Goal: Book appointment/travel/reservation

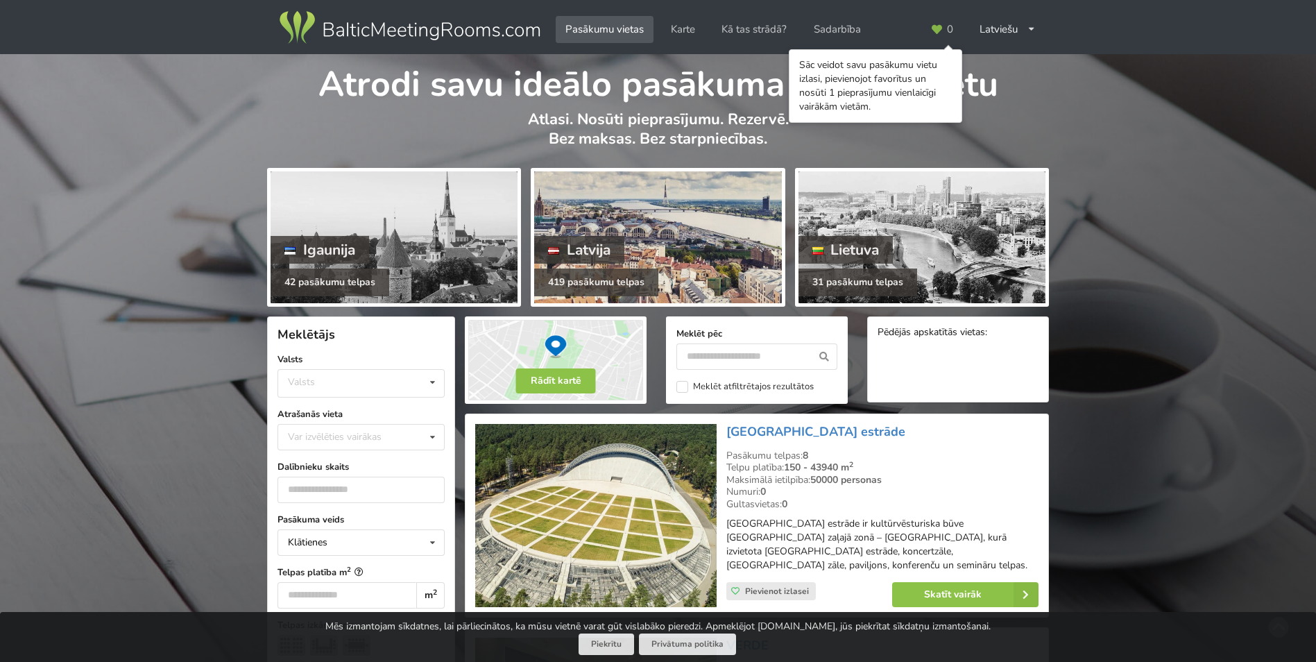
click at [597, 244] on div "Latvija" at bounding box center [579, 250] width 90 height 28
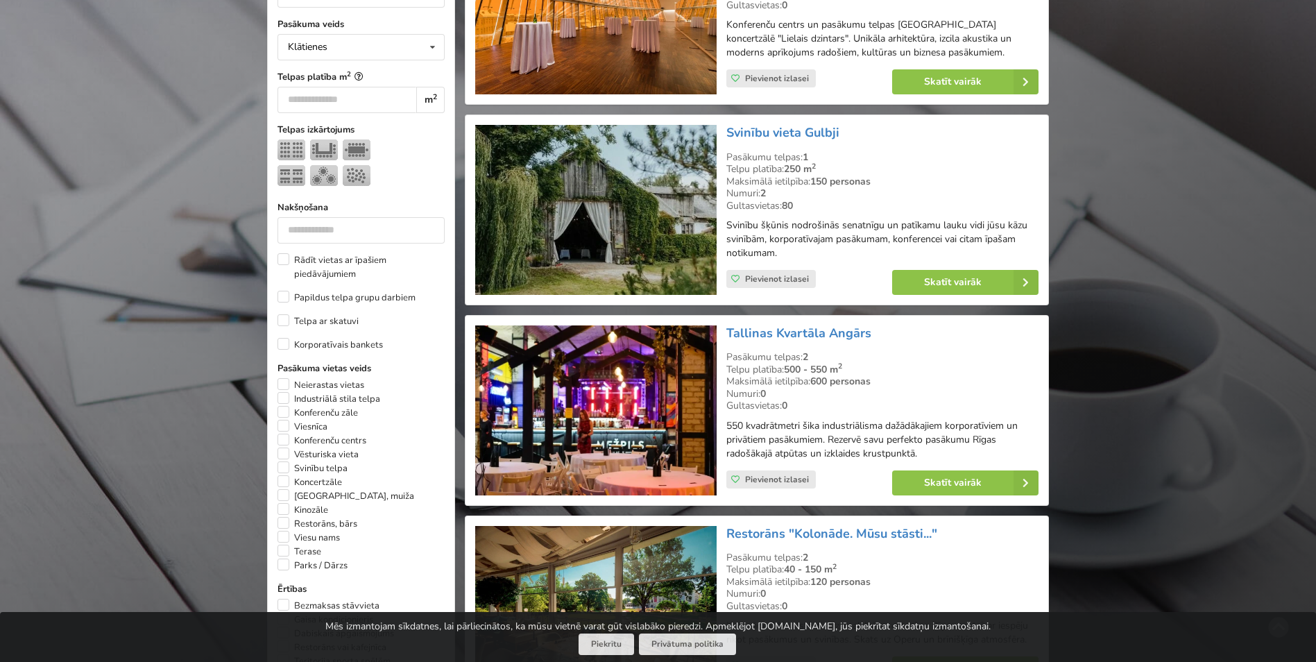
scroll to position [555, 0]
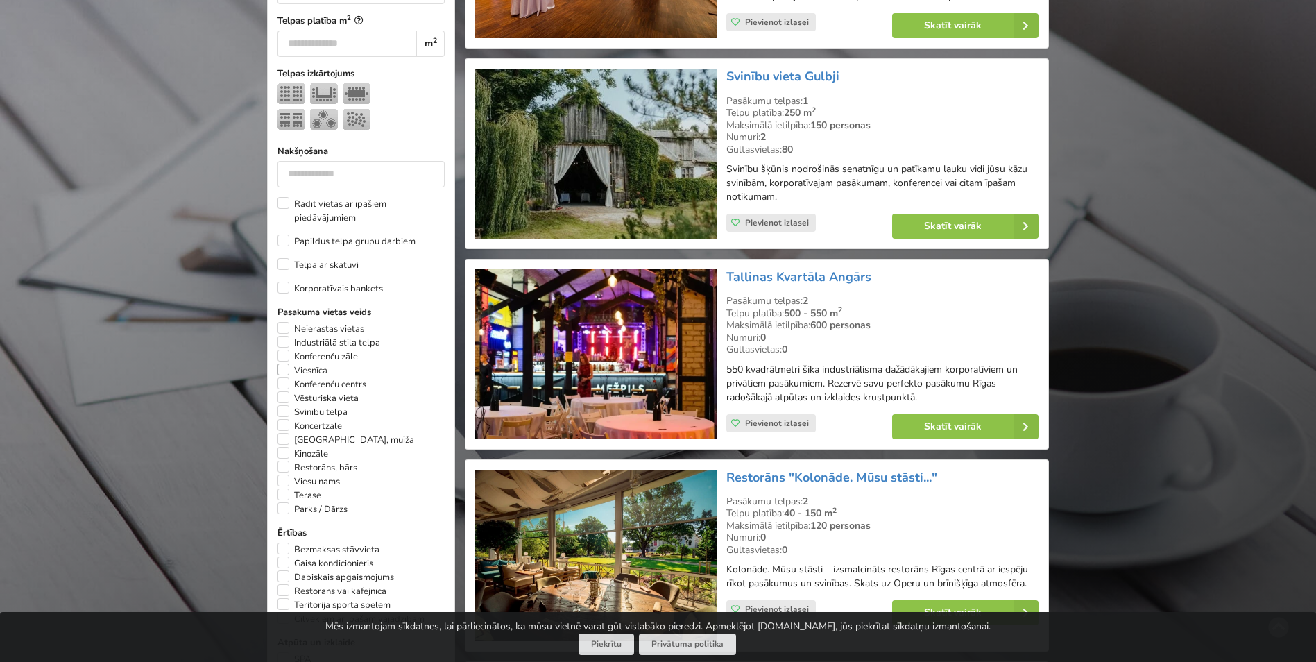
click at [282, 372] on label "Viesnīca" at bounding box center [302, 370] width 50 height 14
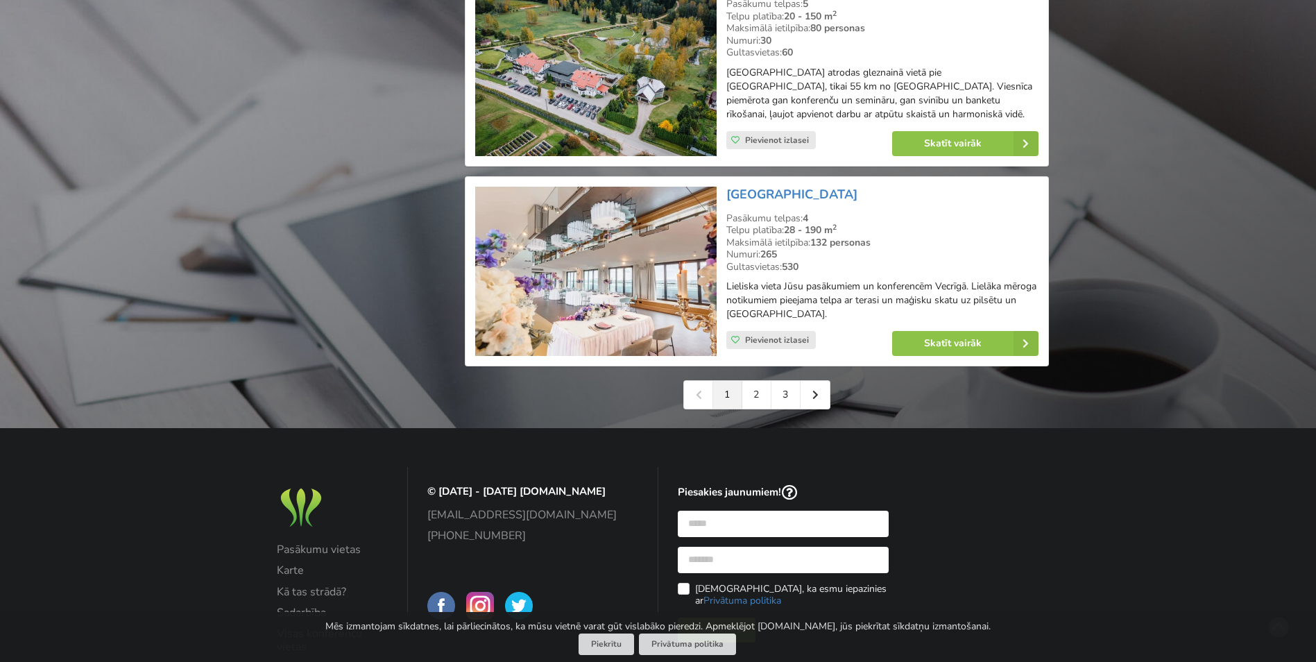
scroll to position [3086, 0]
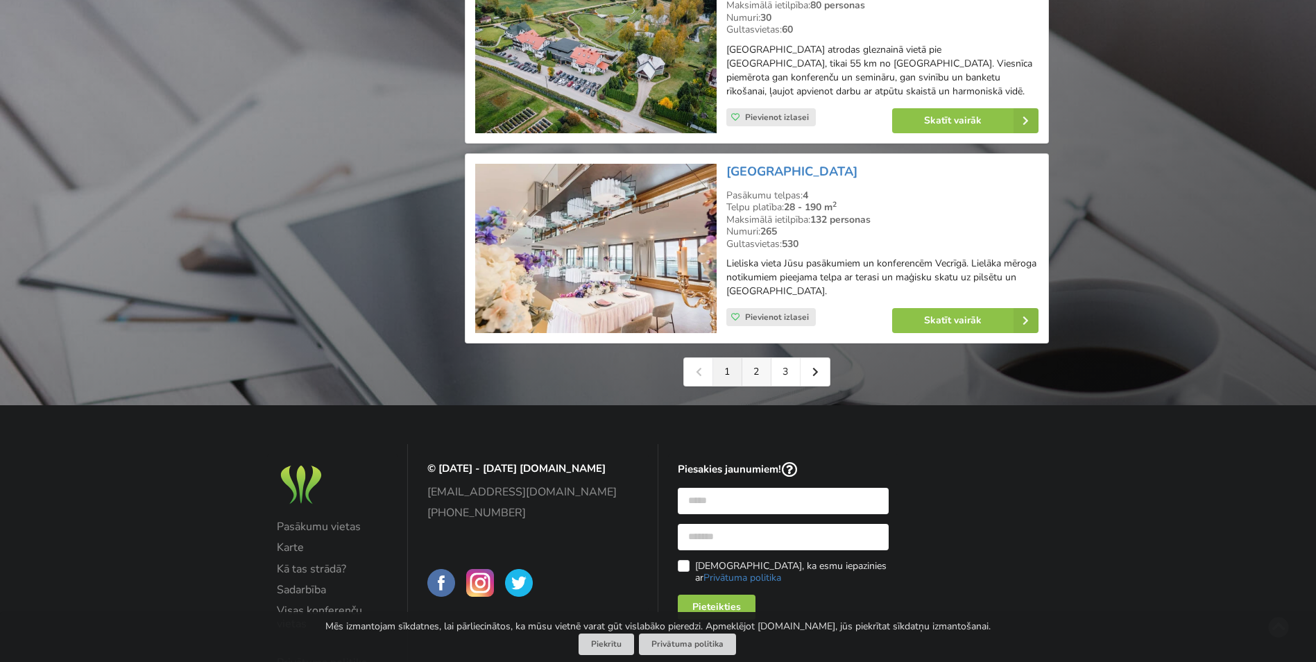
click at [755, 379] on link "2" at bounding box center [756, 372] width 29 height 28
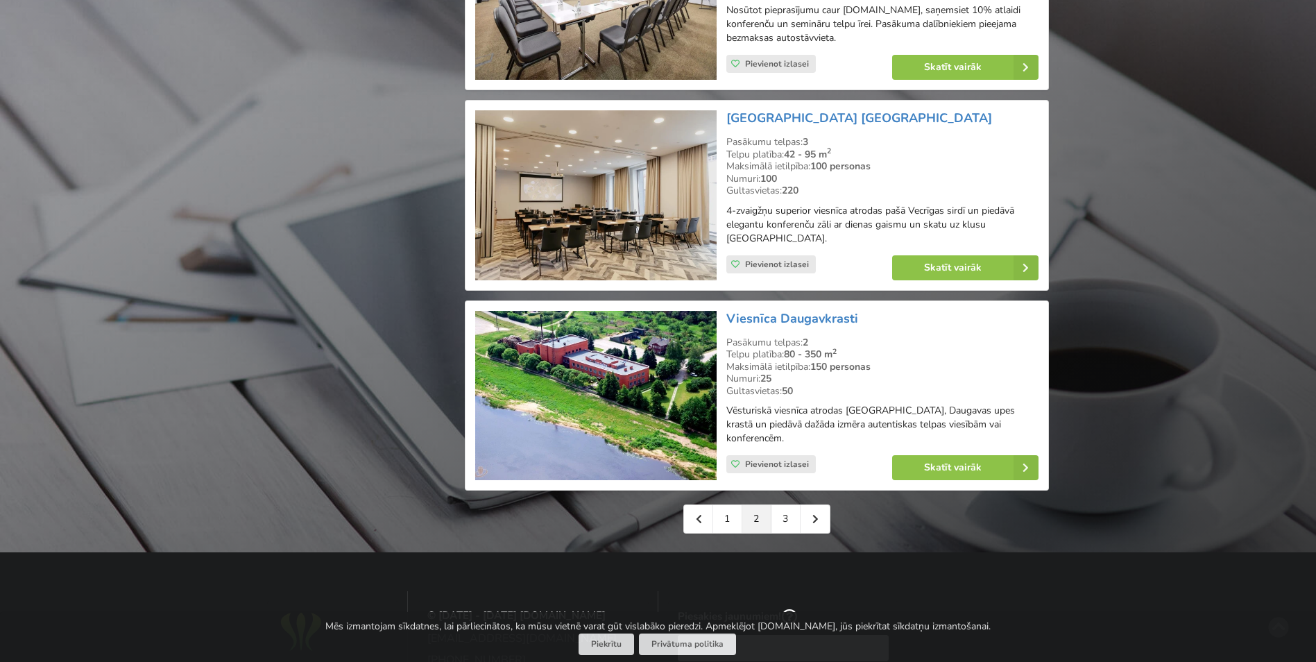
scroll to position [3052, 0]
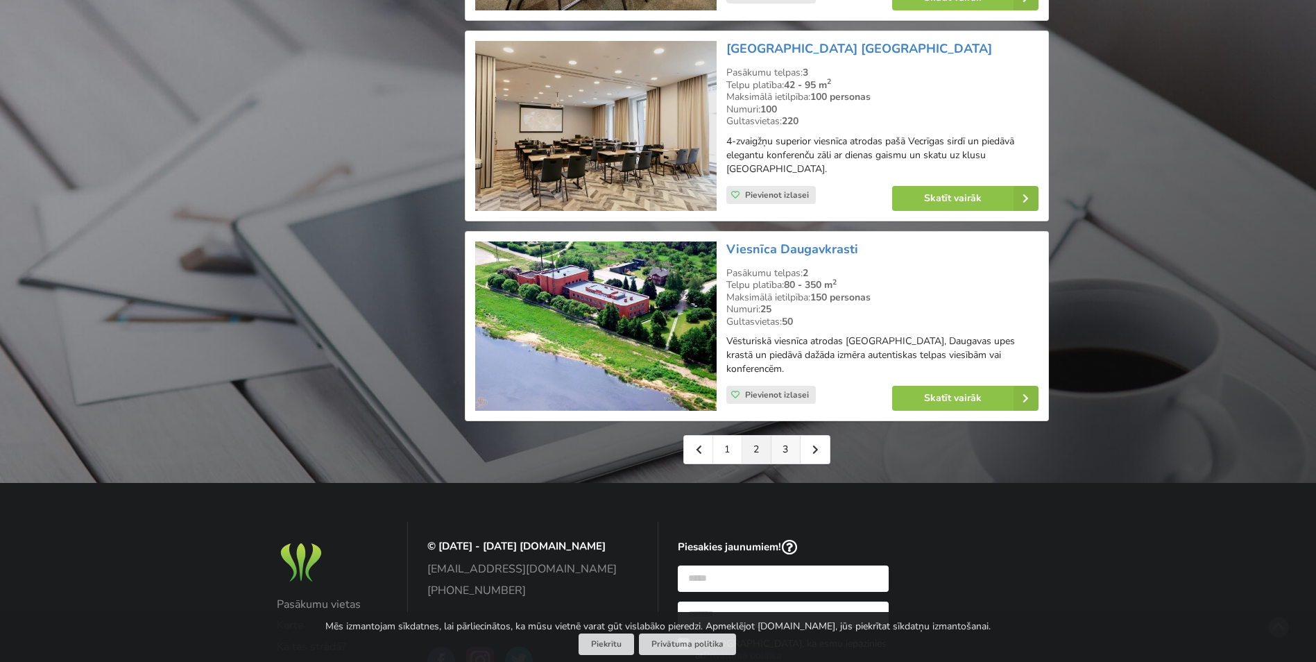
click at [785, 436] on link "3" at bounding box center [785, 450] width 29 height 28
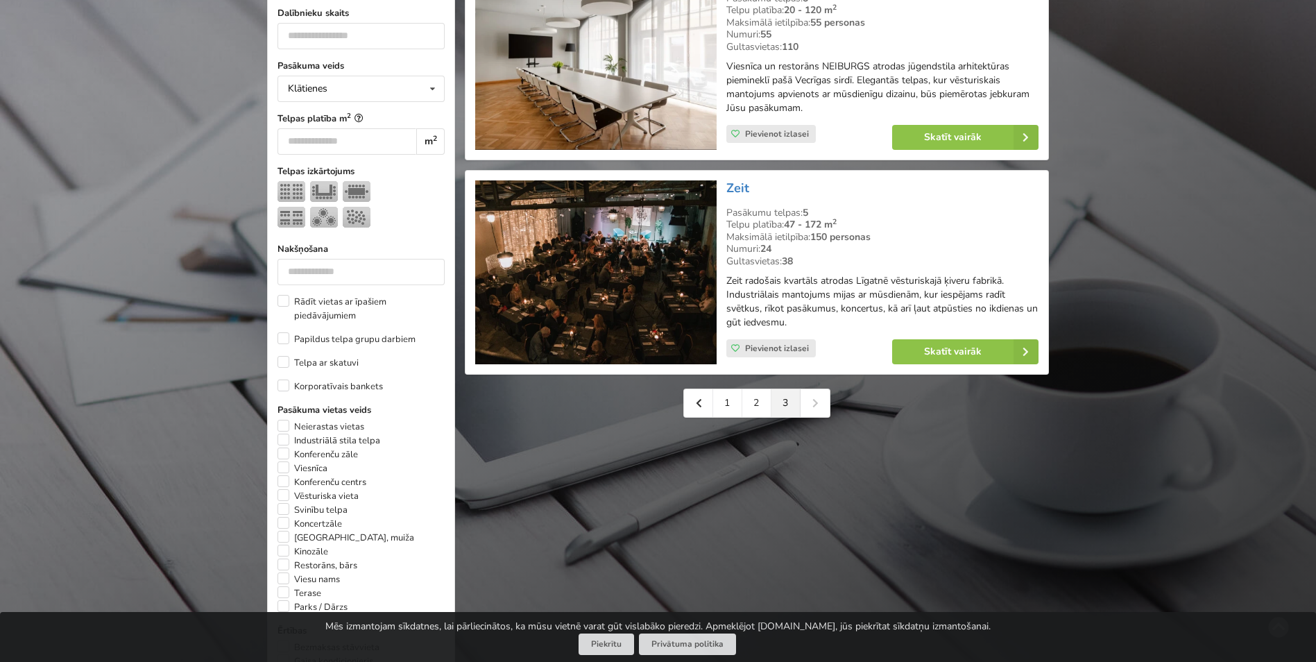
scroll to position [486, 0]
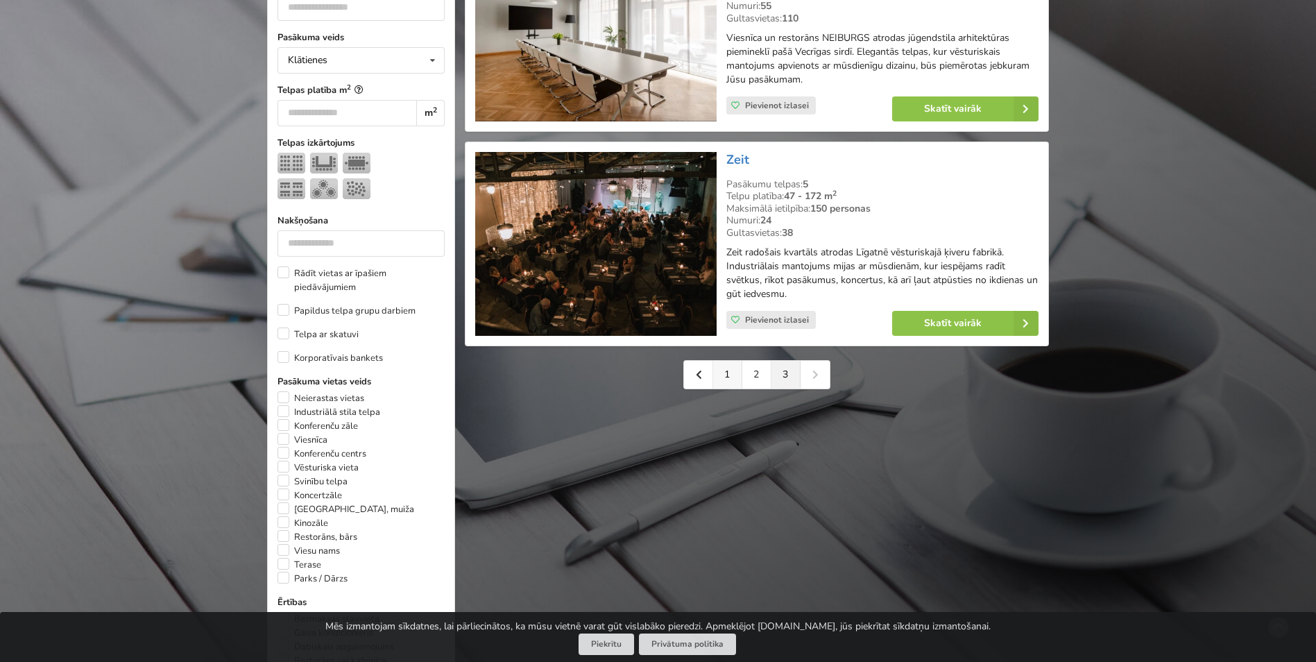
click at [726, 374] on link "1" at bounding box center [727, 375] width 29 height 28
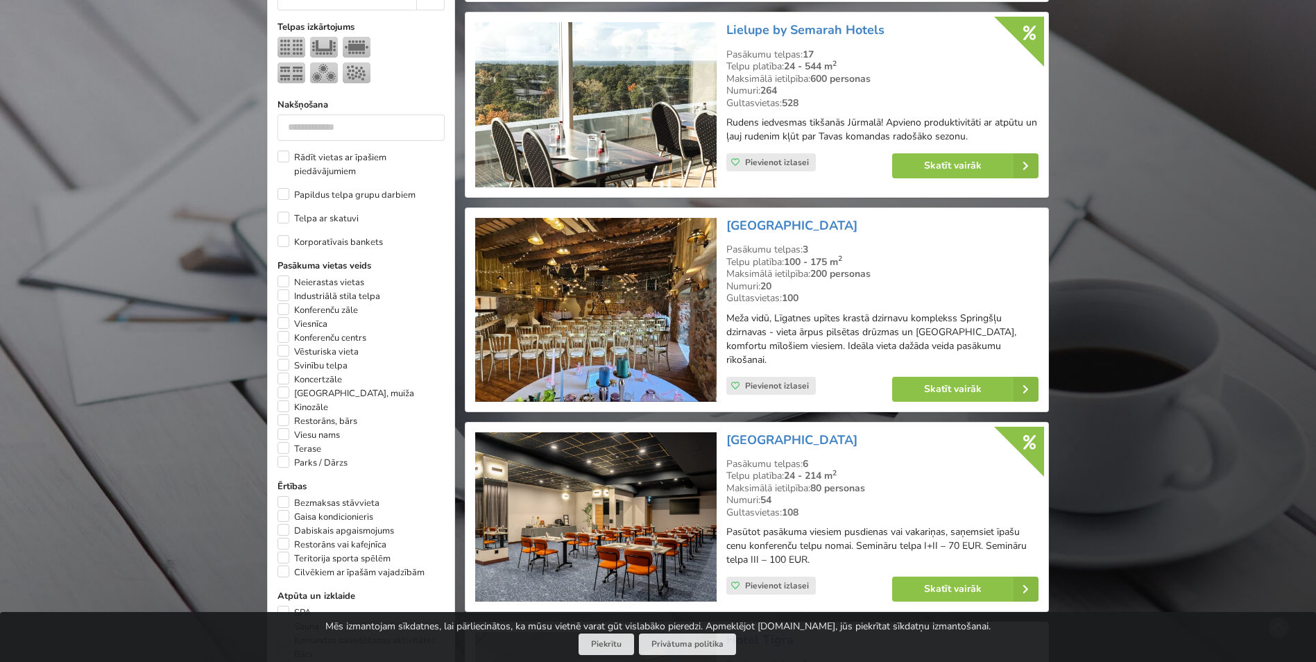
scroll to position [624, 0]
